Goal: Obtain resource: Download file/media

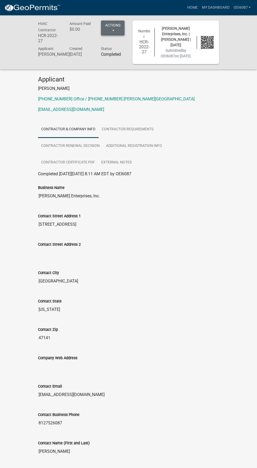
click at [120, 33] on button "Actions" at bounding box center [113, 27] width 24 height 15
click at [123, 44] on link "Printer Friendly" at bounding box center [122, 44] width 42 height 13
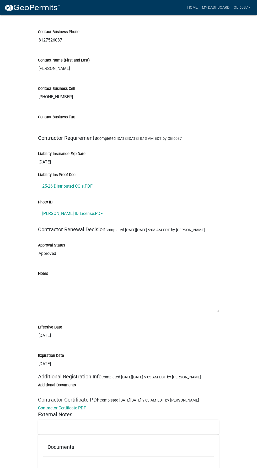
scroll to position [349, 0]
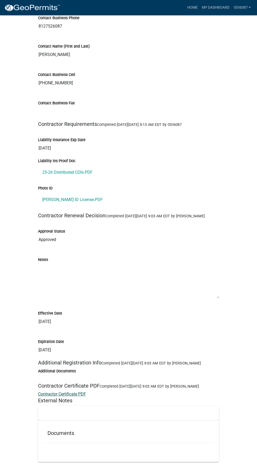
click at [81, 396] on link "Contractor Certificate PDF" at bounding box center [62, 393] width 48 height 5
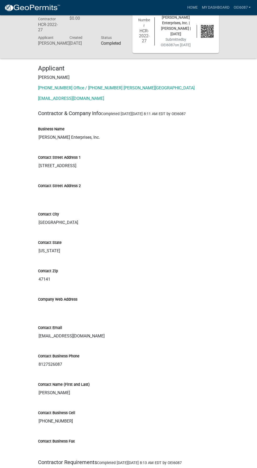
scroll to position [0, 0]
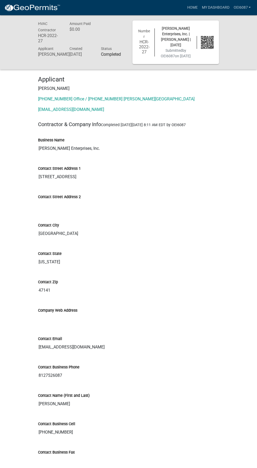
click at [205, 51] on div "Number HCR-2022-27 [PERSON_NAME] Enterprises, Inc. | [PERSON_NAME] | [DATE] Sub…" at bounding box center [176, 42] width 84 height 33
